Goal: Task Accomplishment & Management: Manage account settings

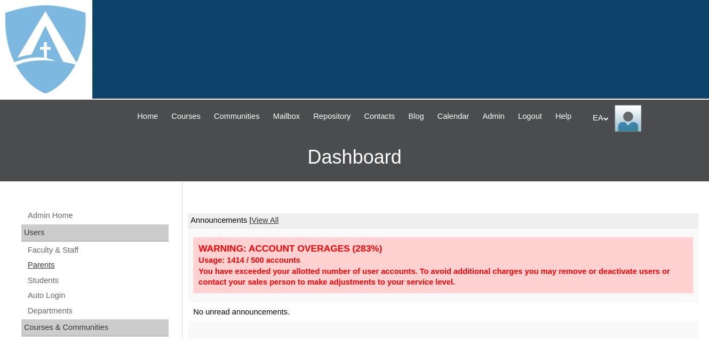
click at [43, 272] on link "Parents" at bounding box center [98, 265] width 142 height 13
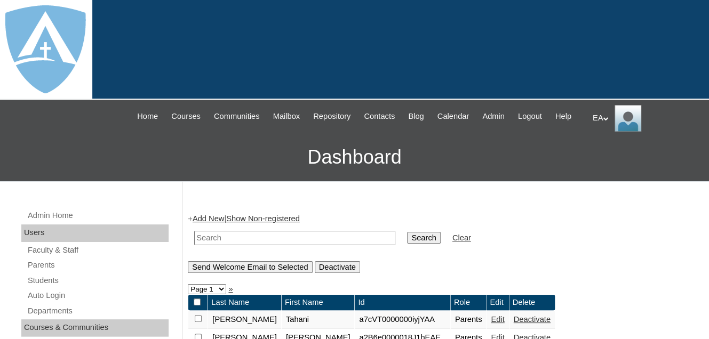
click at [207, 245] on input "text" at bounding box center [294, 238] width 201 height 14
paste input "kaitlynstaines@yahoo.com"
type input "[EMAIL_ADDRESS][DOMAIN_NAME]"
click at [407, 244] on input "Search" at bounding box center [423, 238] width 33 height 12
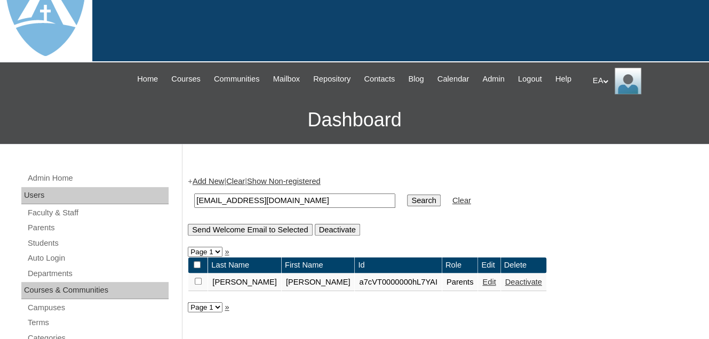
scroll to position [53, 0]
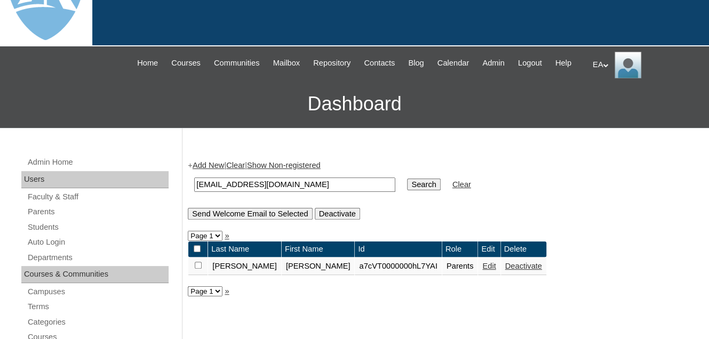
click at [482, 270] on link "Edit" at bounding box center [488, 266] width 13 height 9
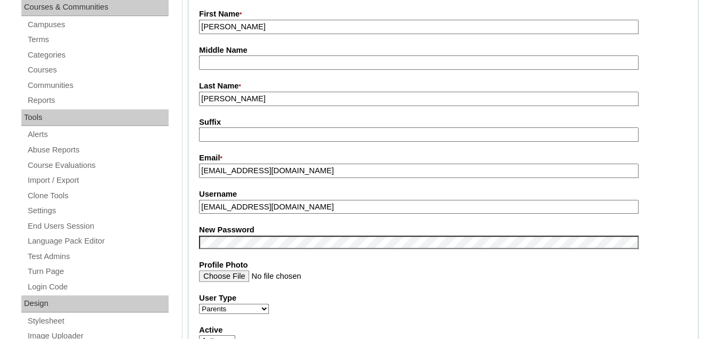
scroll to position [320, 0]
drag, startPoint x: 302, startPoint y: 219, endPoint x: 199, endPoint y: 217, distance: 102.9
click at [199, 215] on input "[EMAIL_ADDRESS][DOMAIN_NAME]" at bounding box center [418, 207] width 439 height 14
click at [211, 244] on div "New Password" at bounding box center [443, 237] width 488 height 25
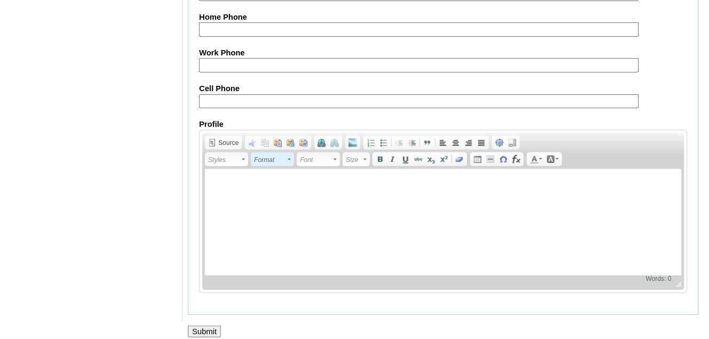
scroll to position [1116, 0]
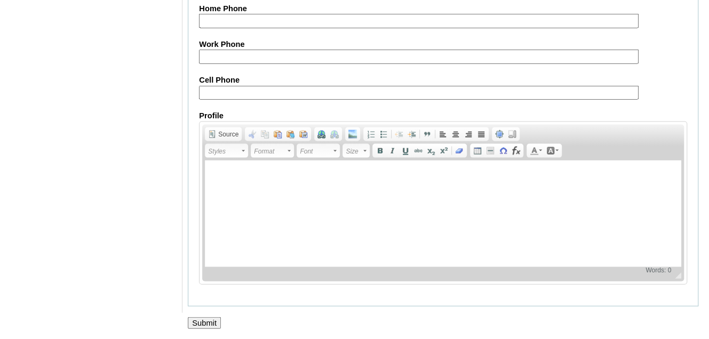
click at [208, 321] on input "Submit" at bounding box center [204, 323] width 33 height 12
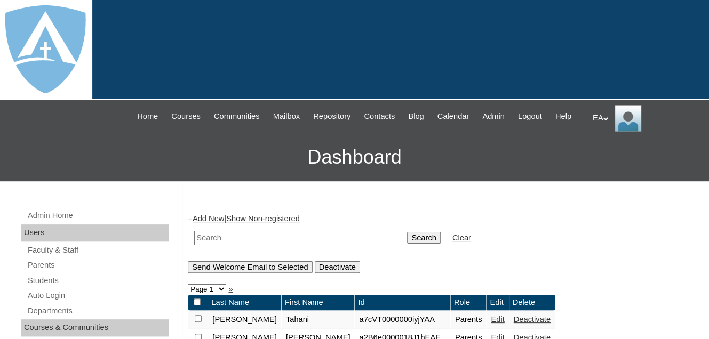
click at [604, 119] on icon at bounding box center [604, 119] width 5 height 4
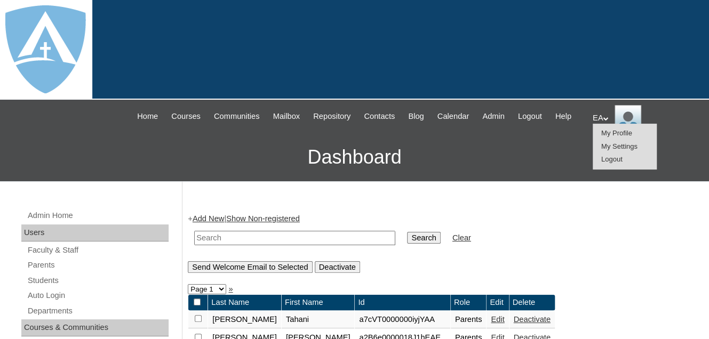
click at [610, 159] on span "Logout" at bounding box center [611, 159] width 21 height 8
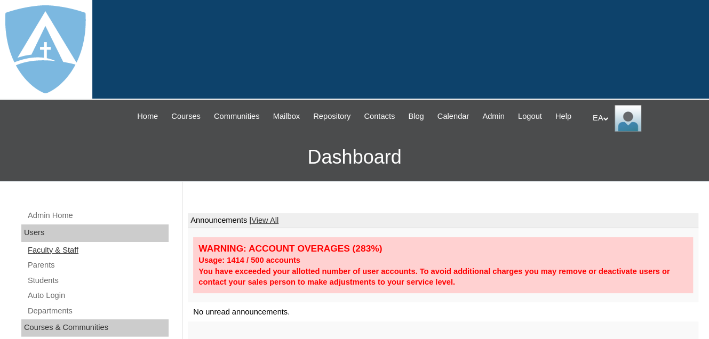
click at [51, 257] on link "Faculty & Staff" at bounding box center [98, 250] width 142 height 13
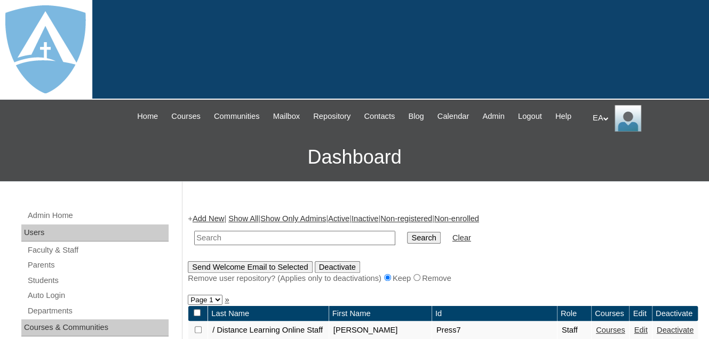
click at [211, 245] on input "text" at bounding box center [294, 238] width 201 height 14
type input "hartwell1025@gmail.com"
click at [407, 244] on input "Search" at bounding box center [423, 238] width 33 height 12
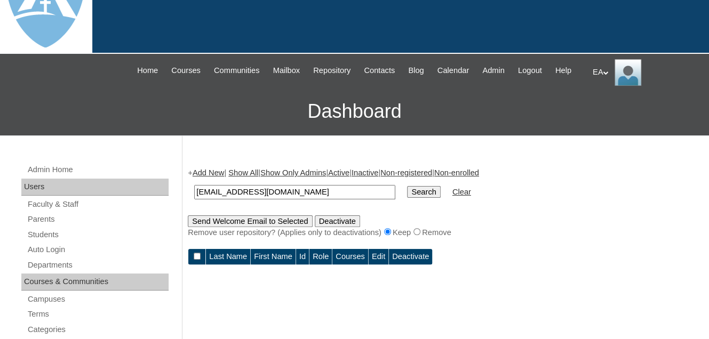
scroll to position [160, 0]
